Goal: Task Accomplishment & Management: Use online tool/utility

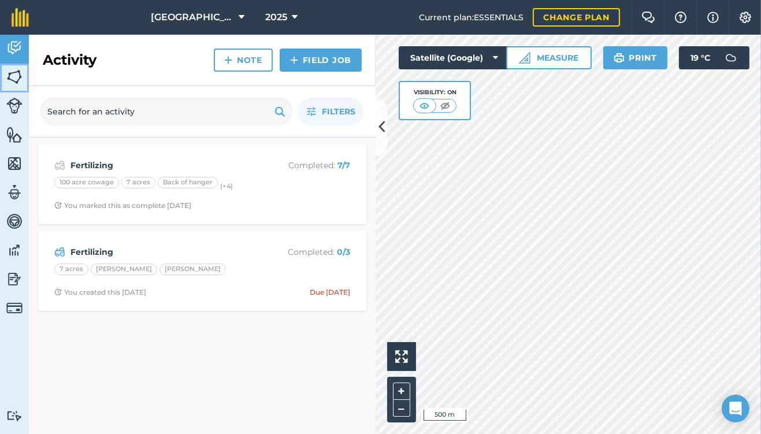
click at [13, 77] on img at bounding box center [14, 76] width 16 height 17
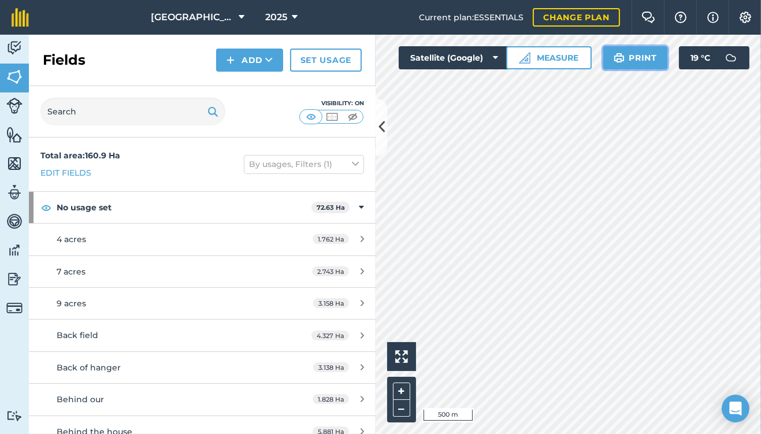
click at [634, 67] on button "Print" at bounding box center [635, 57] width 65 height 23
click at [16, 102] on img at bounding box center [14, 106] width 16 height 16
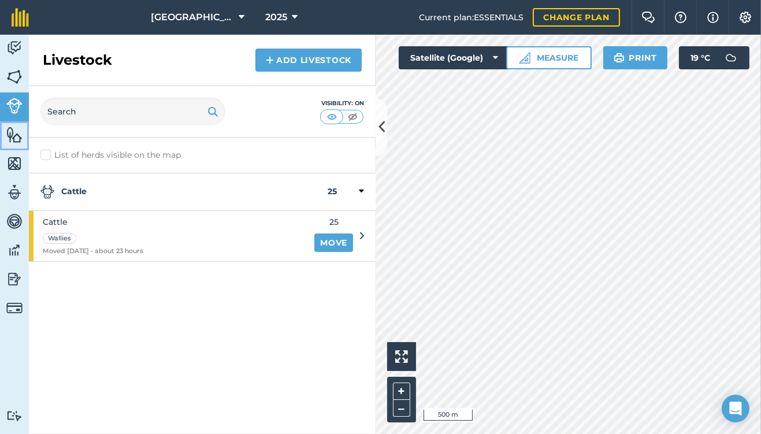
click at [14, 135] on img at bounding box center [14, 134] width 16 height 17
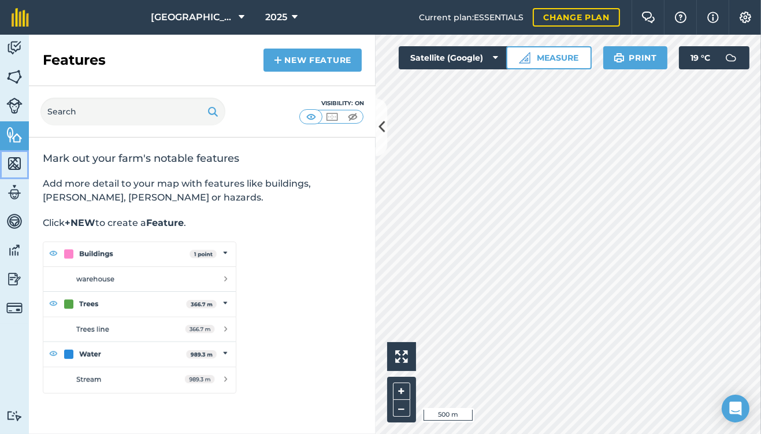
click at [10, 161] on img at bounding box center [14, 163] width 16 height 17
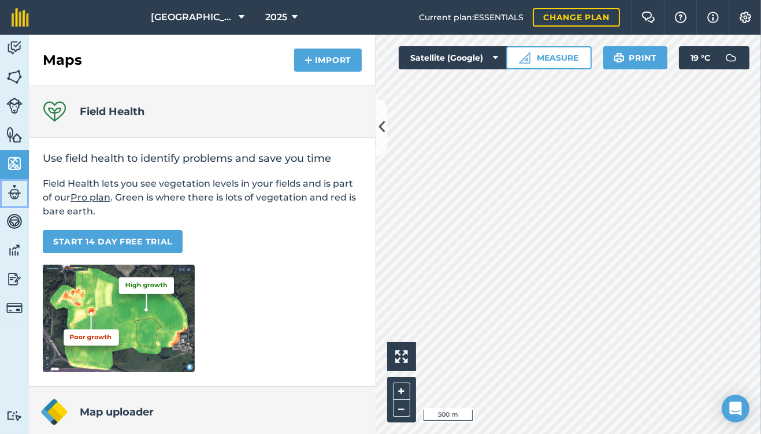
click at [17, 200] on img at bounding box center [14, 192] width 16 height 17
select select "MEMBER"
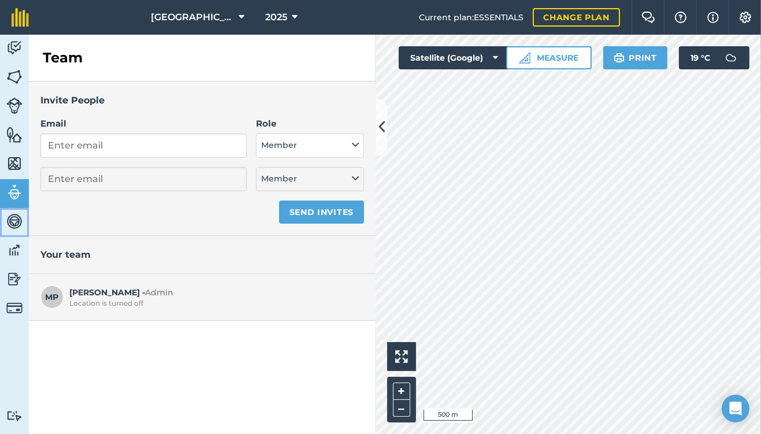
click at [15, 228] on img at bounding box center [14, 221] width 16 height 17
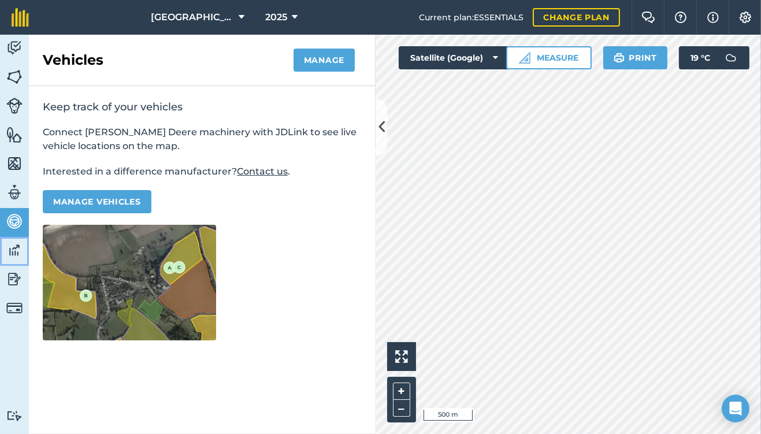
click at [13, 254] on img at bounding box center [14, 249] width 16 height 17
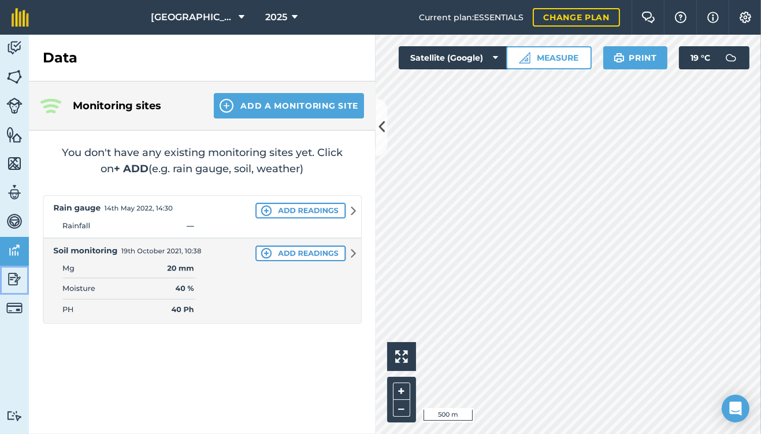
click at [10, 285] on img at bounding box center [14, 278] width 16 height 17
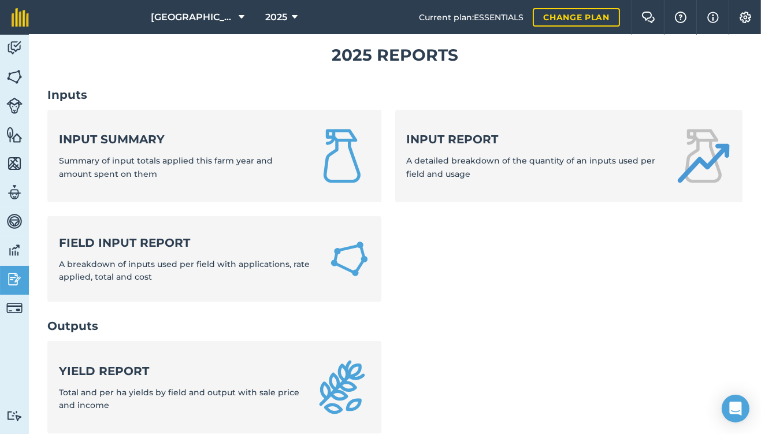
scroll to position [24, 0]
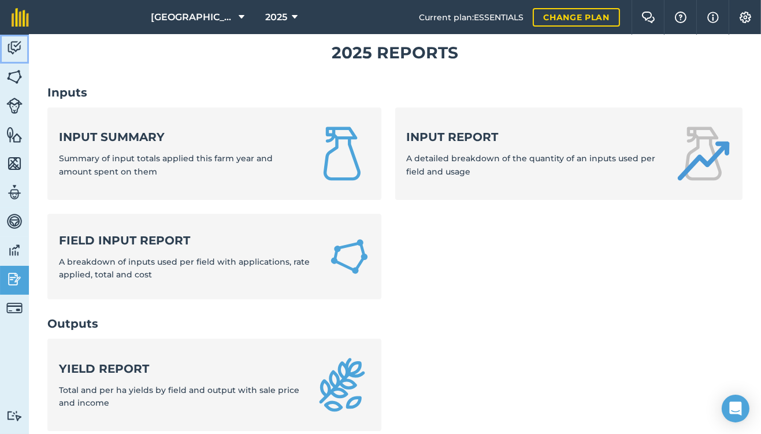
click at [14, 60] on link "Activity" at bounding box center [14, 49] width 29 height 29
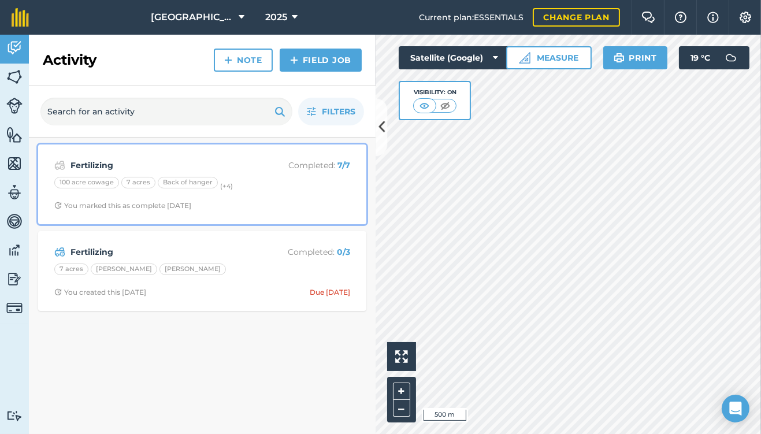
click at [111, 206] on div "You marked this as complete [DATE]" at bounding box center [122, 205] width 137 height 9
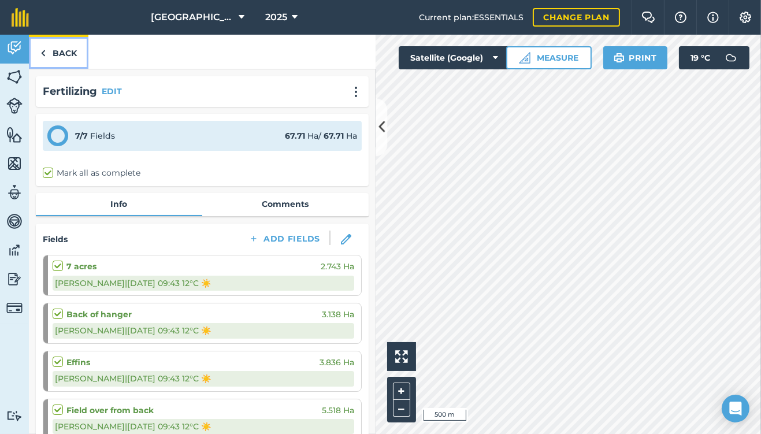
click at [59, 56] on link "Back" at bounding box center [58, 52] width 59 height 34
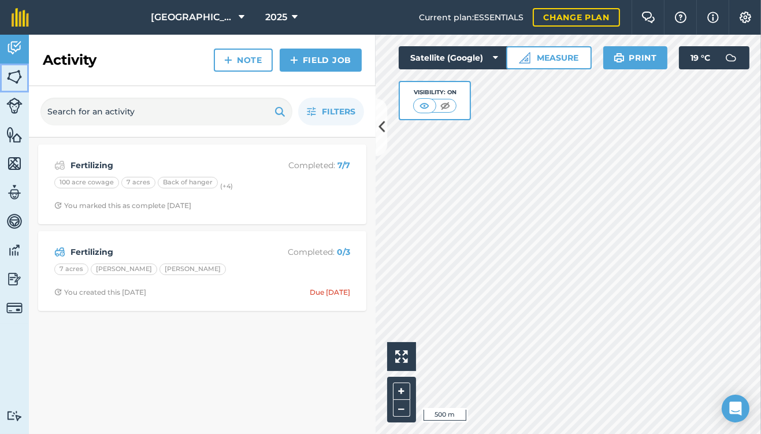
click at [11, 76] on img at bounding box center [14, 76] width 16 height 17
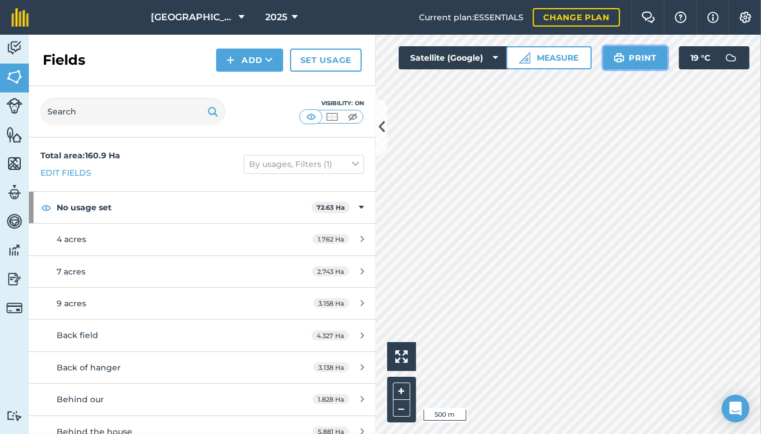
click at [643, 64] on button "Print" at bounding box center [635, 57] width 65 height 23
click at [643, 67] on button "Print" at bounding box center [635, 57] width 65 height 23
click at [639, 56] on button "Print" at bounding box center [635, 57] width 65 height 23
click at [83, 1] on nav "Monument Farm 2025" at bounding box center [229, 17] width 378 height 35
